Goal: Book appointment/travel/reservation

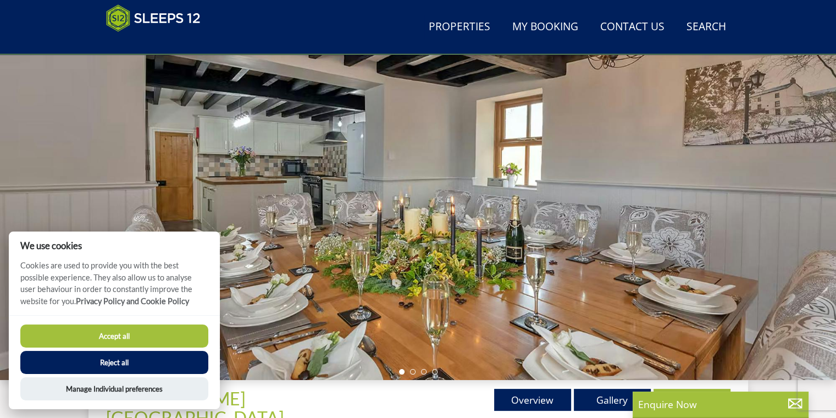
scroll to position [135, 0]
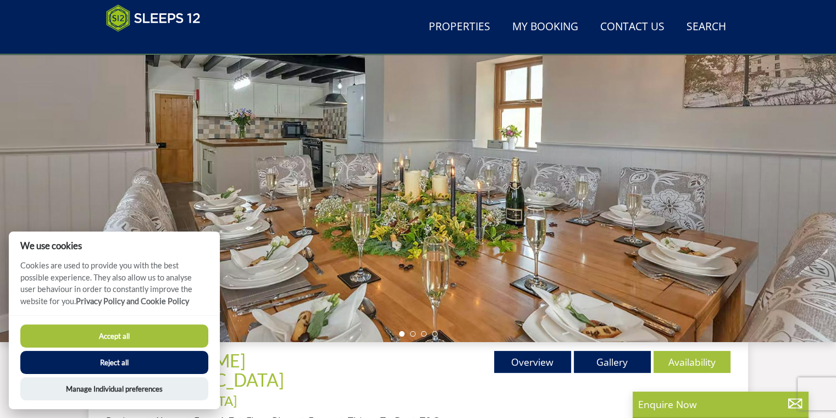
click at [137, 275] on button "Reject all" at bounding box center [114, 361] width 188 height 23
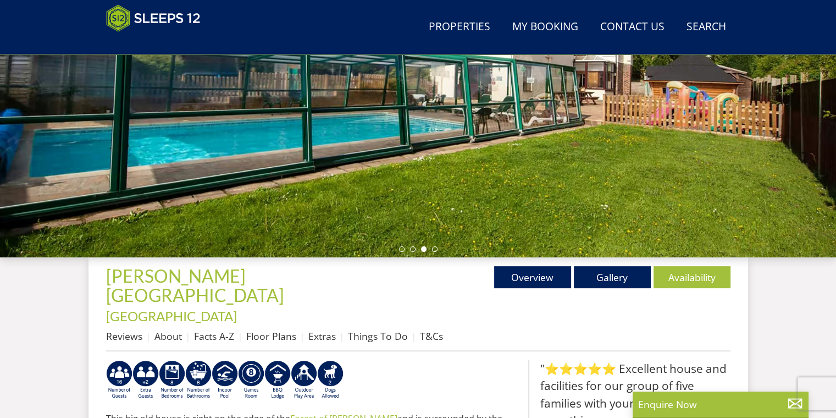
scroll to position [214, 0]
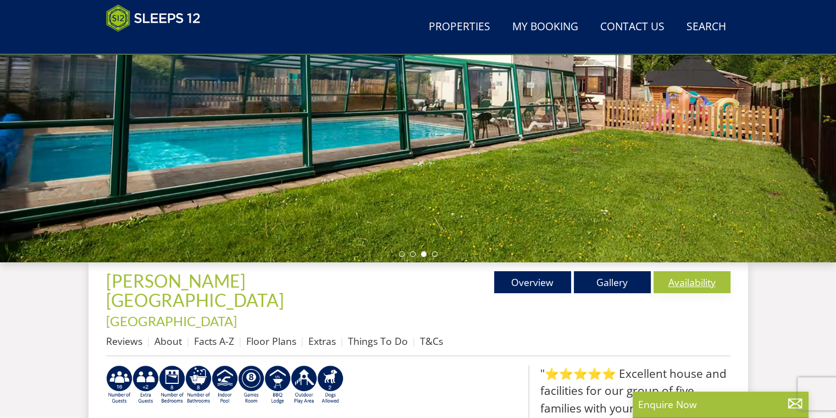
click at [677, 286] on link "Availability" at bounding box center [691, 282] width 77 height 22
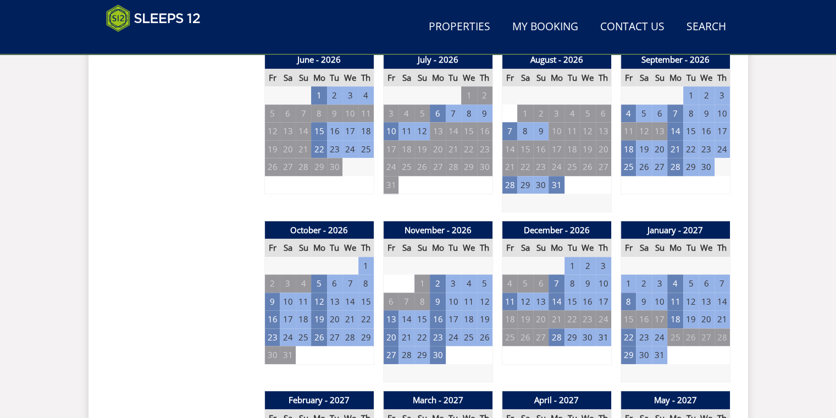
scroll to position [877, 0]
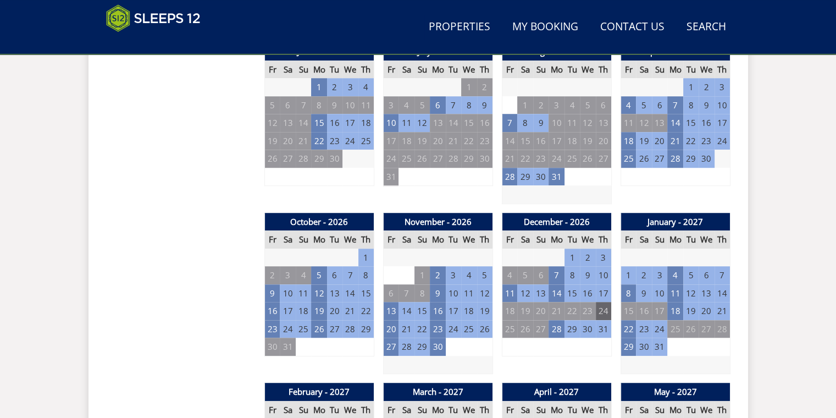
click at [603, 302] on td "24" at bounding box center [602, 311] width 15 height 18
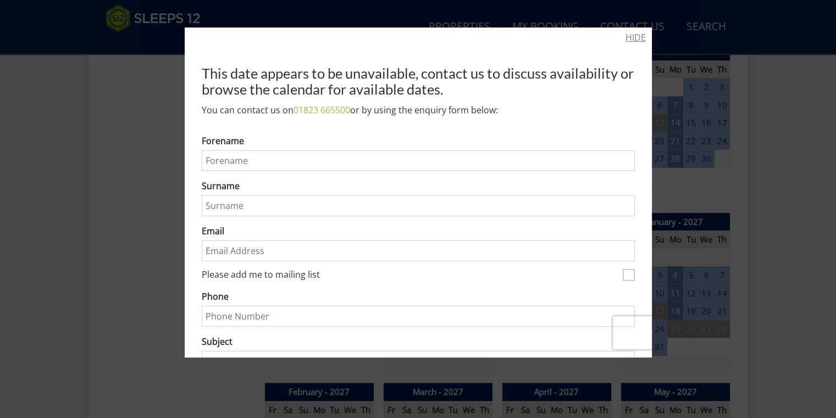
click at [634, 35] on link "HIDE" at bounding box center [635, 37] width 20 height 13
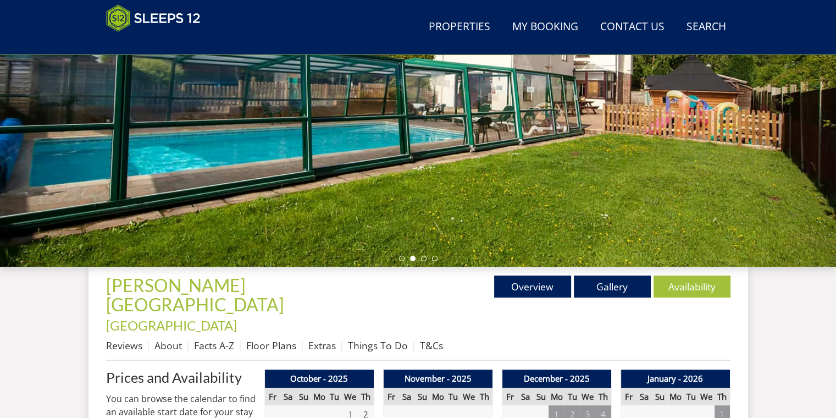
scroll to position [64, 0]
